Goal: Find specific page/section: Find specific page/section

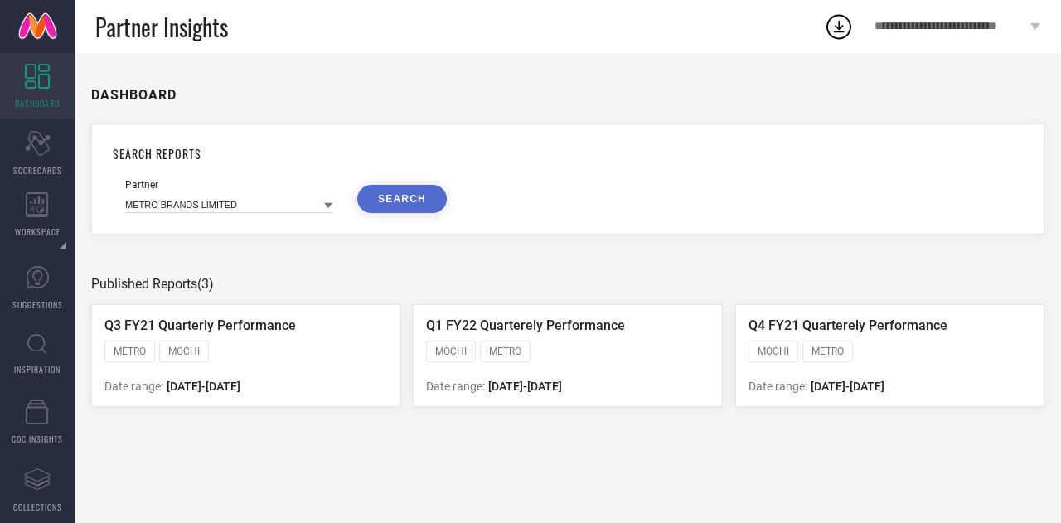
click at [0, 0] on li "System Workspace" at bounding box center [0, 0] width 0 height 0
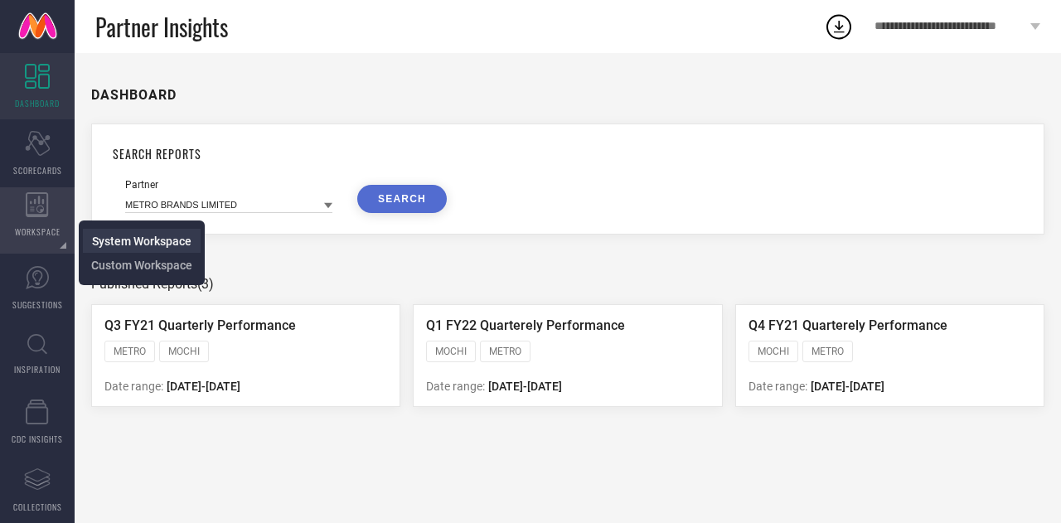
click at [118, 236] on span "System Workspace" at bounding box center [141, 241] width 99 height 13
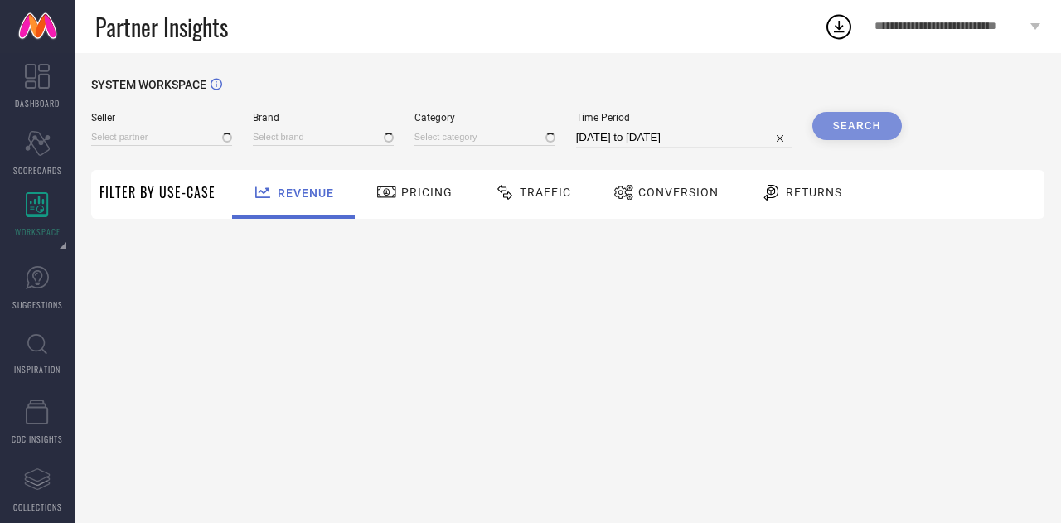
type input "All"
type input "1 STOP FASHION"
type input "All"
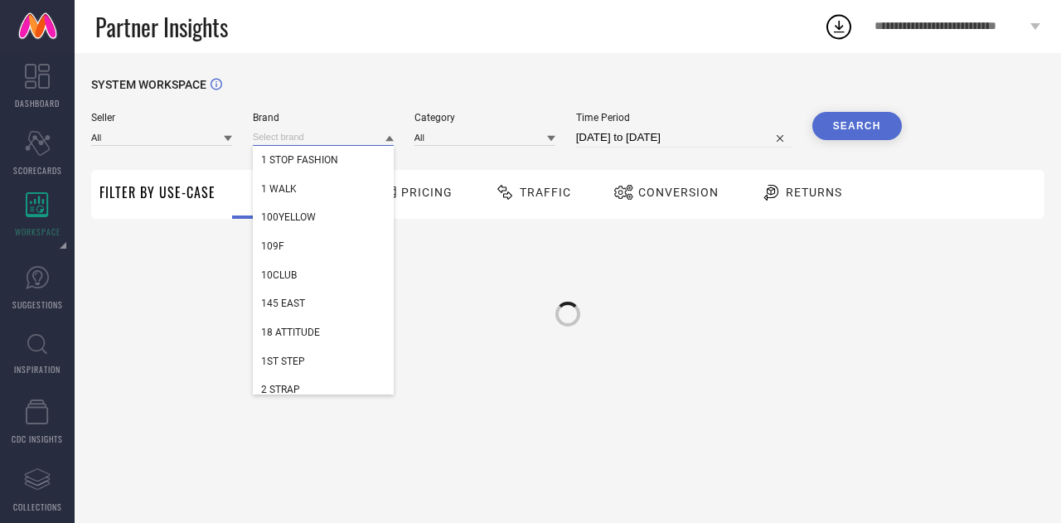
click at [269, 134] on input at bounding box center [323, 136] width 141 height 17
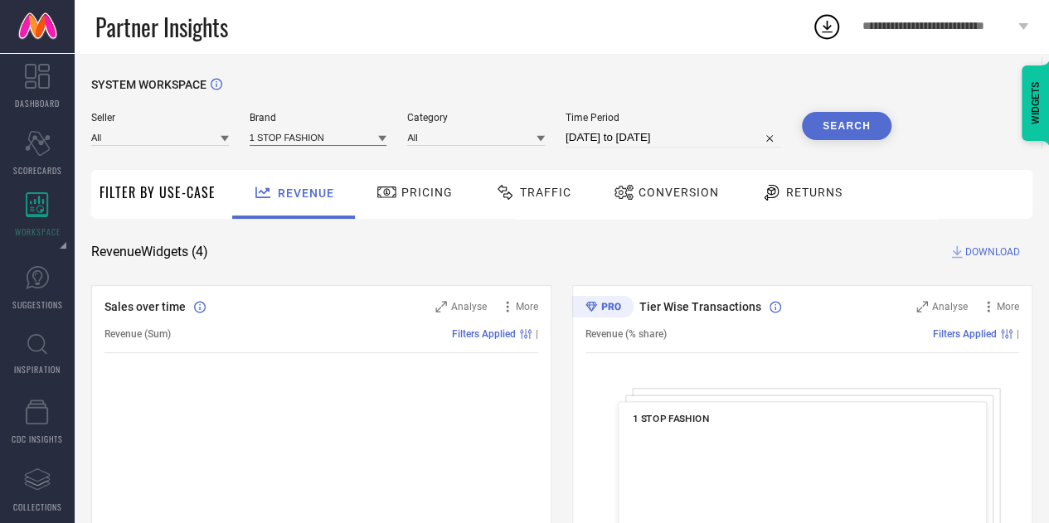
click at [269, 134] on input at bounding box center [319, 136] width 138 height 17
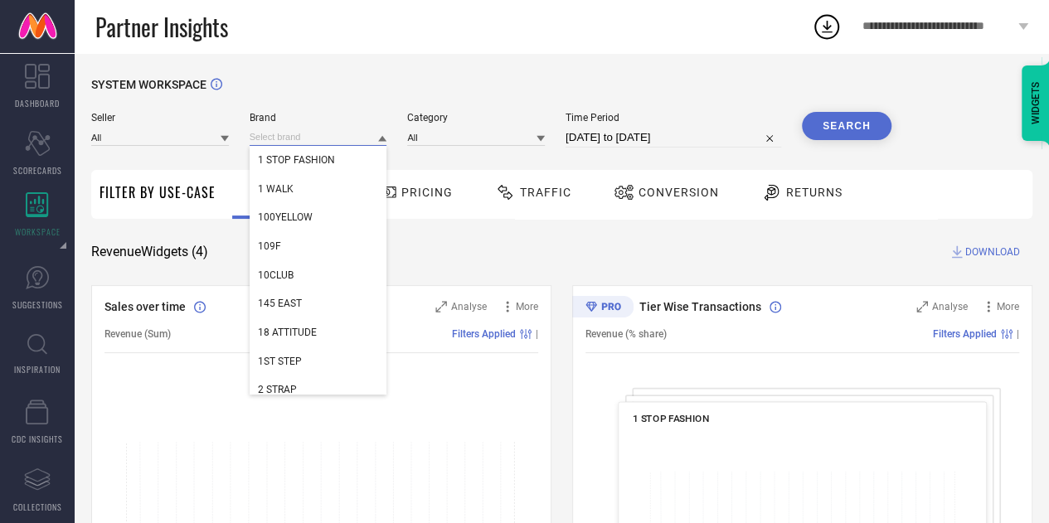
paste input "Manestream"
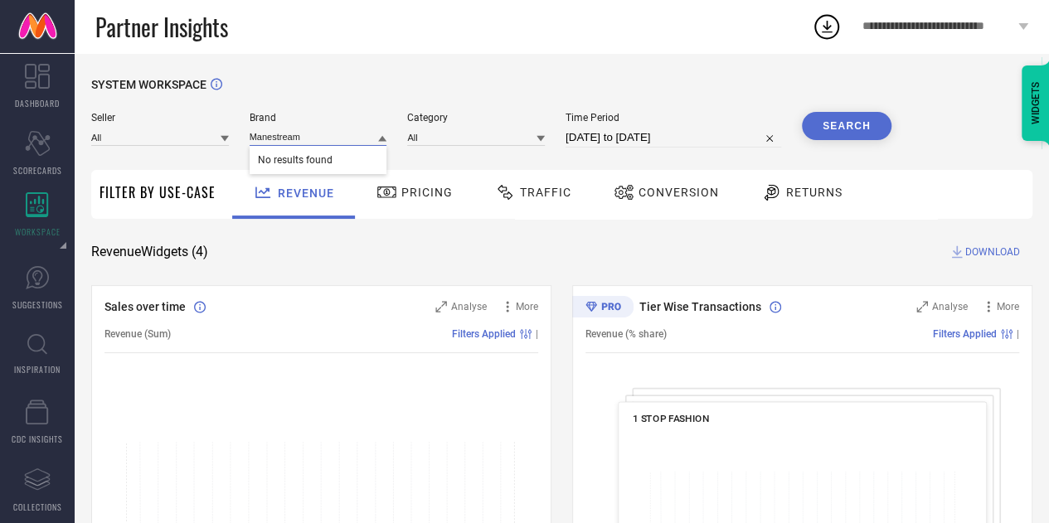
type input "Manestream"
